Goal: Task Accomplishment & Management: Complete application form

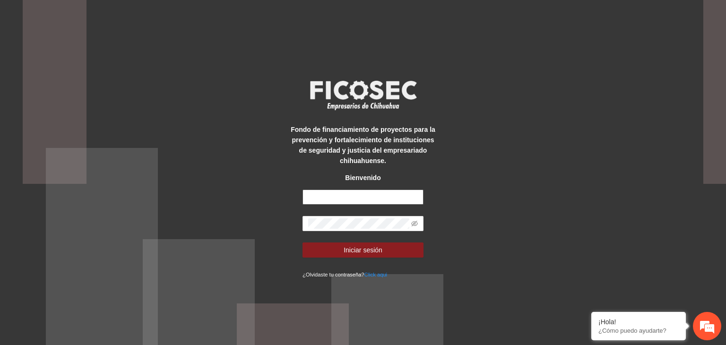
click at [345, 200] on input "text" at bounding box center [363, 197] width 121 height 15
type input "**********"
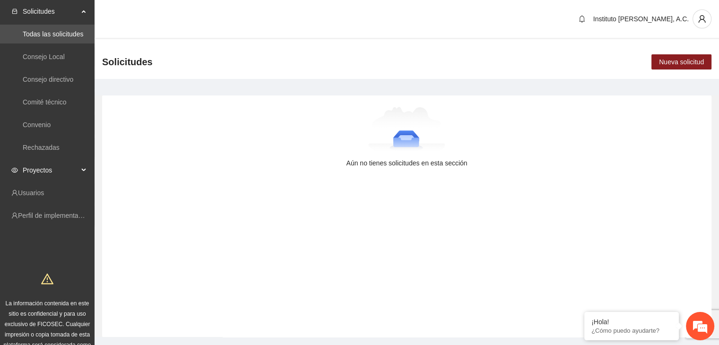
click at [57, 173] on span "Proyectos" at bounding box center [51, 170] width 56 height 19
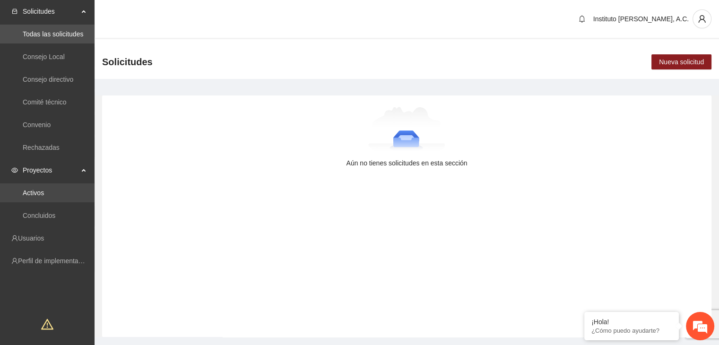
click at [40, 196] on link "Activos" at bounding box center [33, 193] width 21 height 8
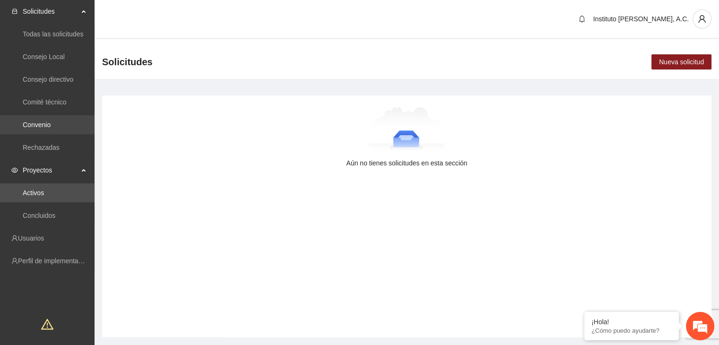
click at [50, 122] on link "Convenio" at bounding box center [37, 125] width 28 height 8
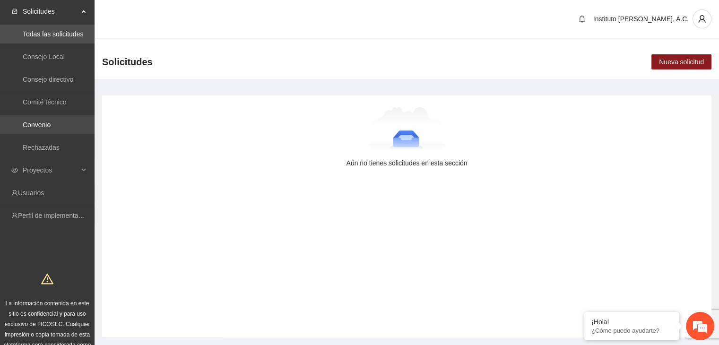
click at [51, 128] on link "Convenio" at bounding box center [37, 125] width 28 height 8
click at [26, 124] on link "Convenio" at bounding box center [37, 125] width 28 height 8
click at [51, 125] on link "Convenio" at bounding box center [37, 125] width 28 height 8
click at [70, 173] on span "Proyectos" at bounding box center [51, 170] width 56 height 19
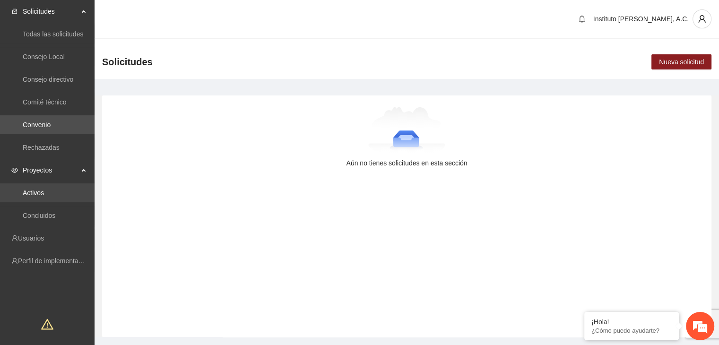
click at [40, 191] on link "Activos" at bounding box center [33, 193] width 21 height 8
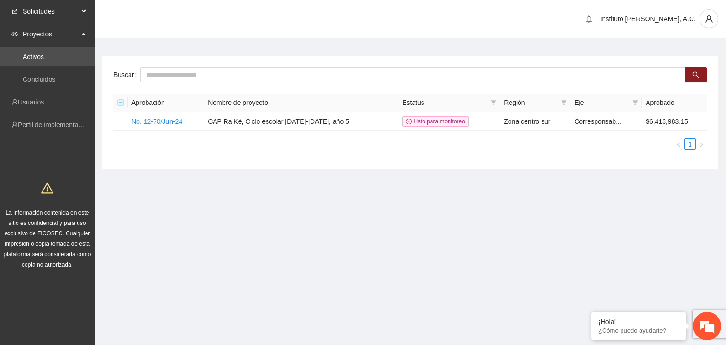
click at [70, 10] on span "Solicitudes" at bounding box center [51, 11] width 56 height 19
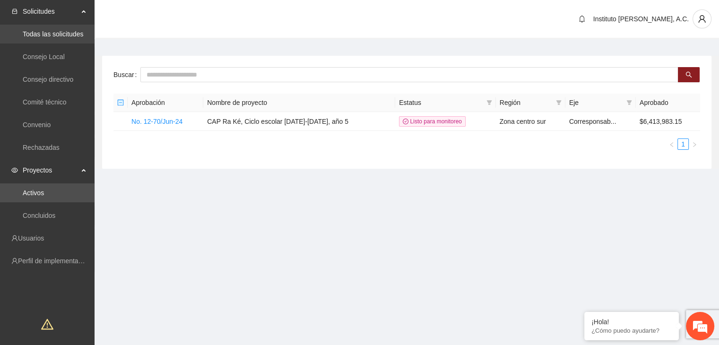
click at [61, 36] on link "Todas las solicitudes" at bounding box center [53, 34] width 61 height 8
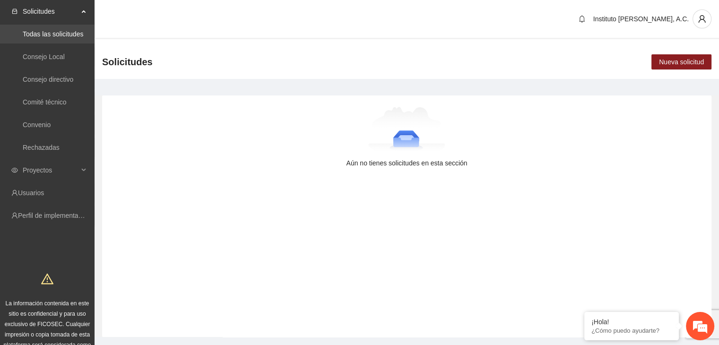
click at [67, 36] on link "Todas las solicitudes" at bounding box center [53, 34] width 61 height 8
click at [51, 122] on link "Convenio" at bounding box center [37, 125] width 28 height 8
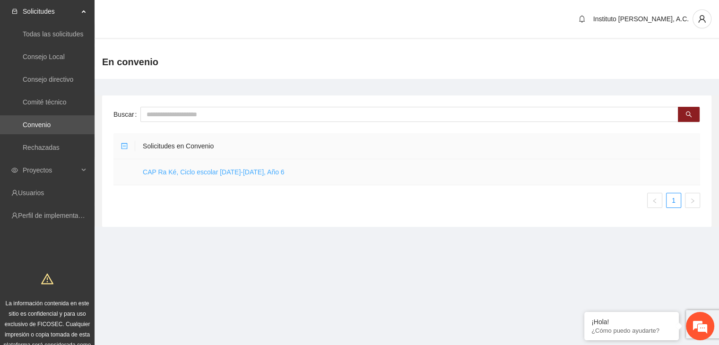
click at [188, 171] on link "CAP Ra Ké, Ciclo escolar 2025-2026, Año 6" at bounding box center [214, 172] width 142 height 8
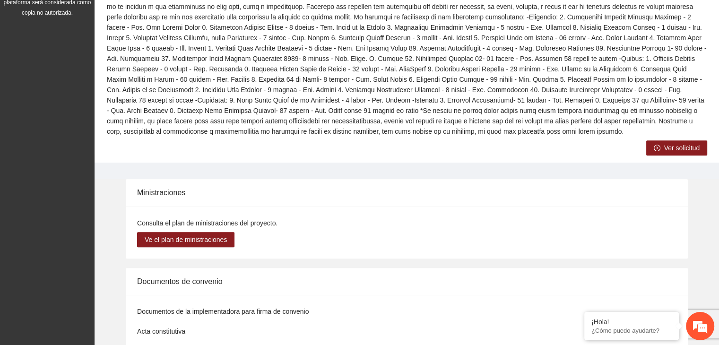
scroll to position [368, 0]
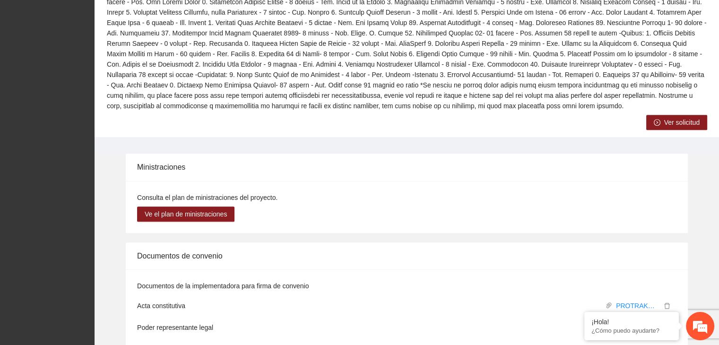
click at [687, 126] on span "Ver solicitud" at bounding box center [681, 122] width 35 height 10
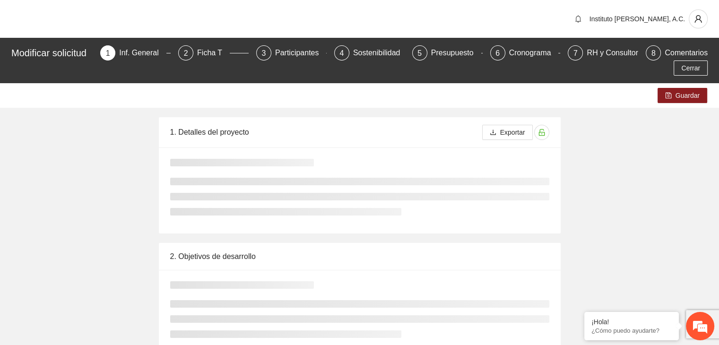
click at [669, 121] on div "Guardar 1. Detalles del proyecto Exportar 2. Objetivos de desarrollo 3. Benefic…" at bounding box center [359, 342] width 719 height 518
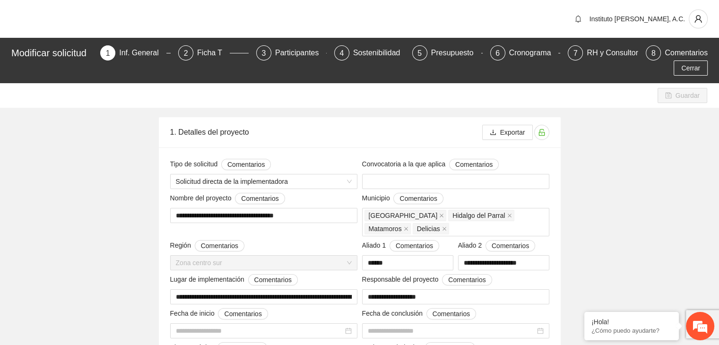
type input "**********"
click at [215, 53] on div "Ficha T" at bounding box center [213, 52] width 33 height 15
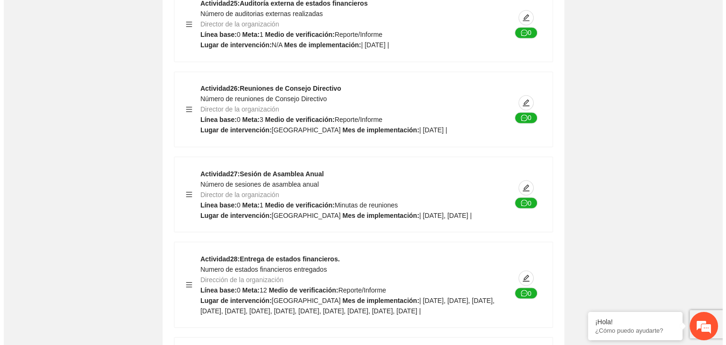
scroll to position [15937, 0]
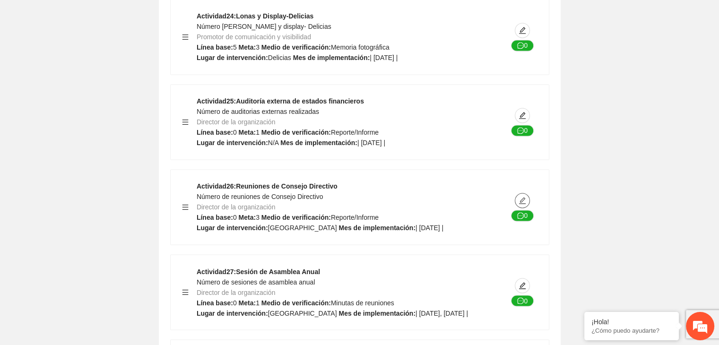
click at [524, 193] on button "button" at bounding box center [522, 200] width 15 height 15
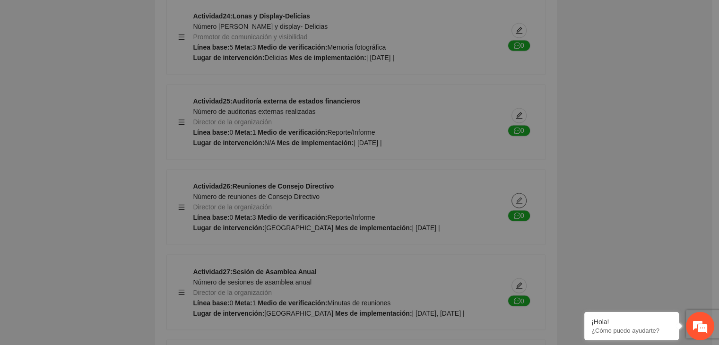
type textarea "*********"
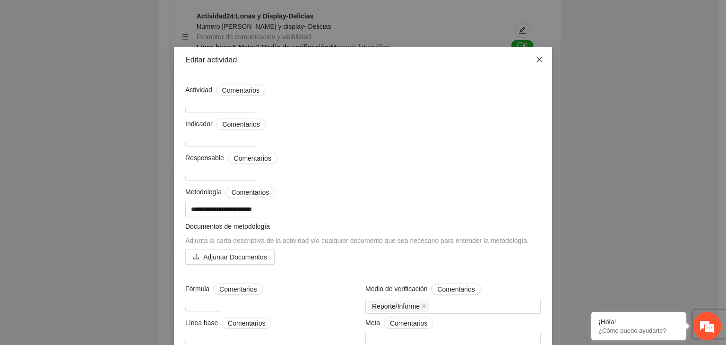
click at [533, 65] on span "Close" at bounding box center [540, 60] width 26 height 26
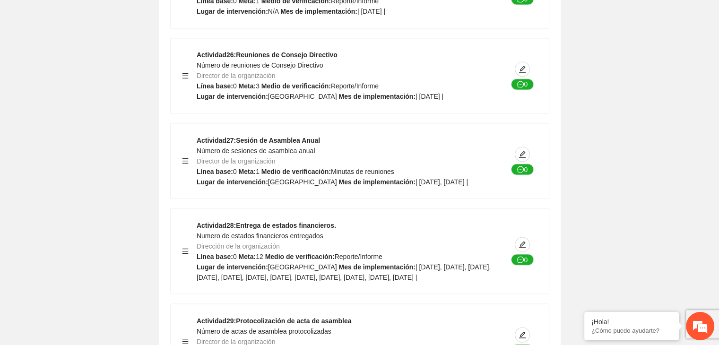
scroll to position [16069, 0]
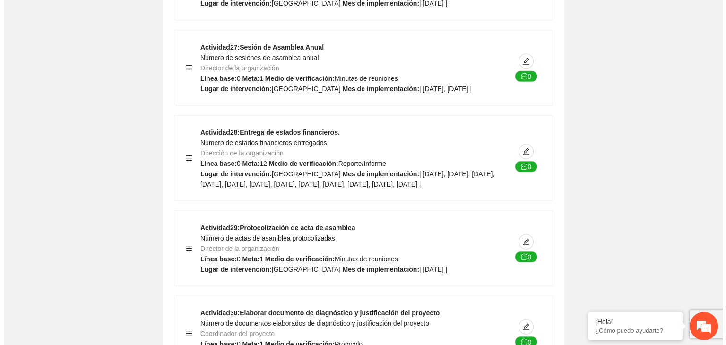
scroll to position [16164, 0]
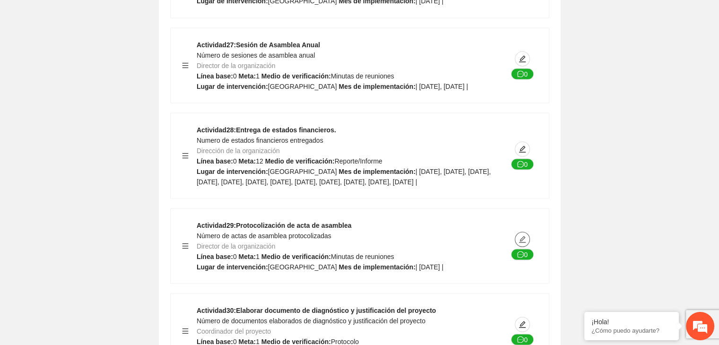
click at [522, 236] on icon "edit" at bounding box center [522, 239] width 7 height 7
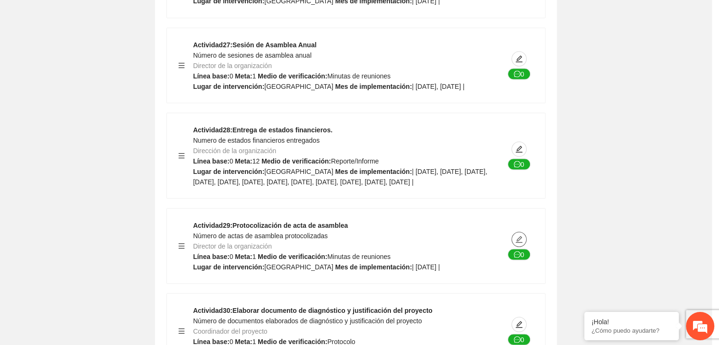
type textarea "*********"
type input "**********"
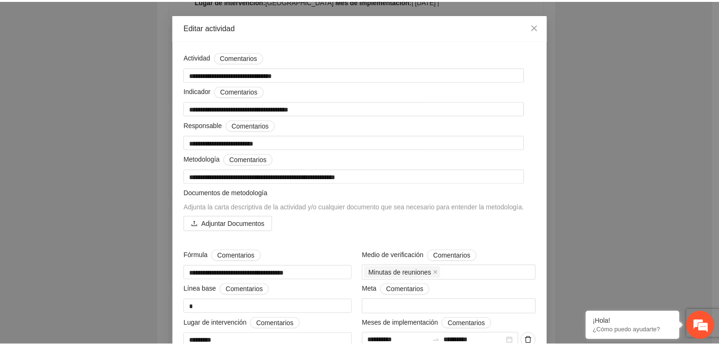
scroll to position [33, 0]
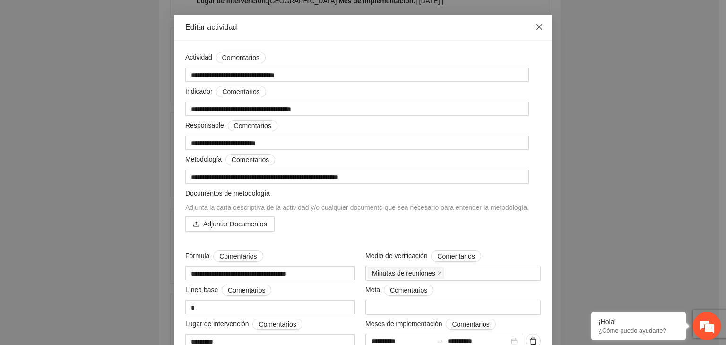
click at [536, 26] on icon "close" at bounding box center [540, 27] width 8 height 8
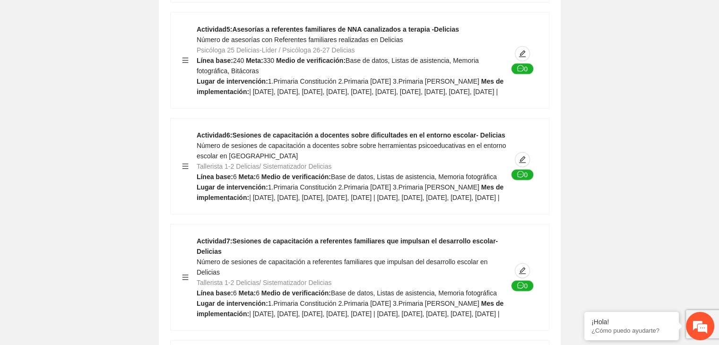
scroll to position [12641, 0]
